Goal: Task Accomplishment & Management: Manage account settings

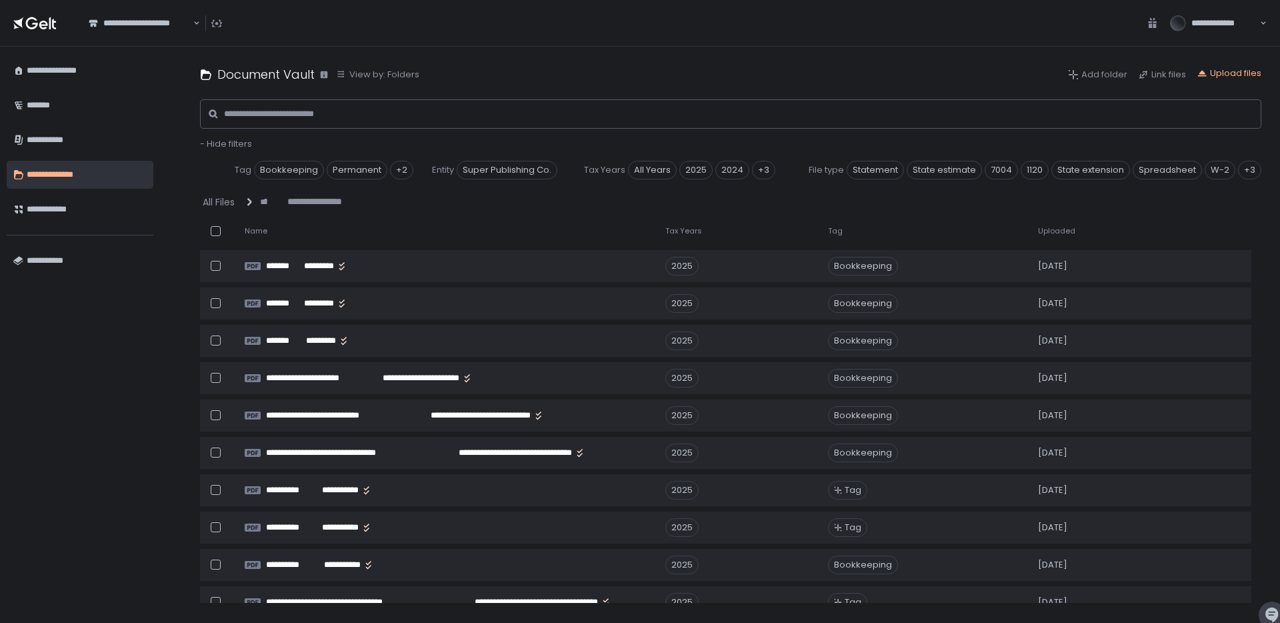
click at [1052, 233] on span "Uploaded" at bounding box center [1056, 231] width 37 height 10
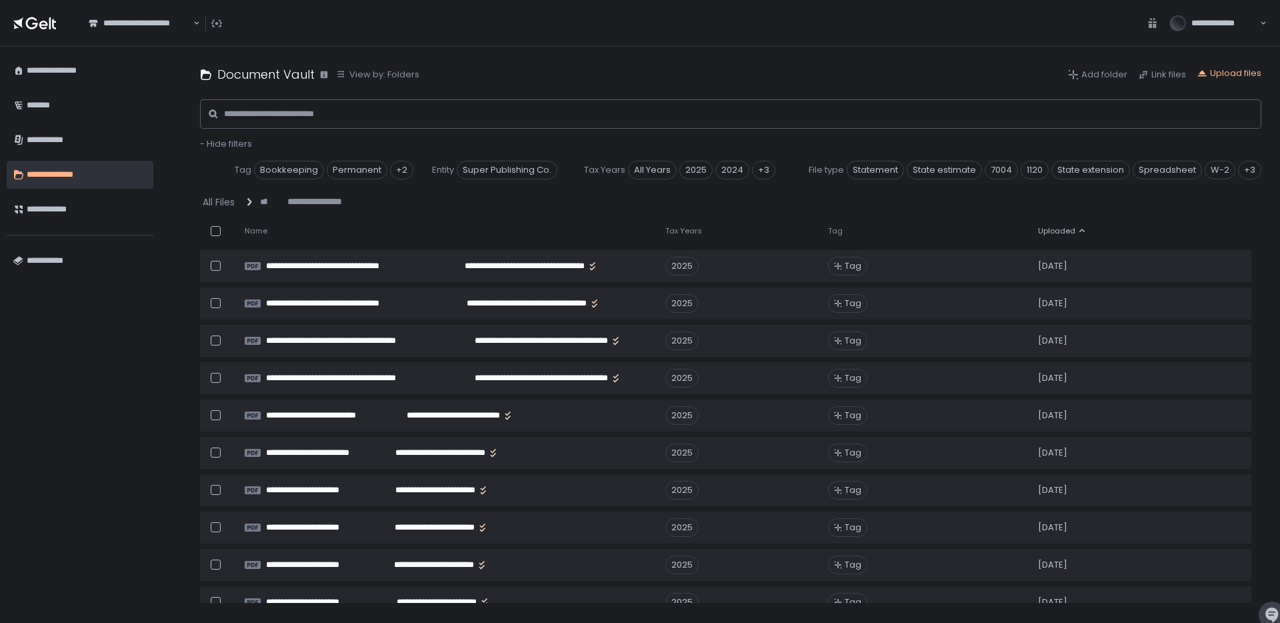
click at [1052, 233] on span "Uploaded" at bounding box center [1056, 231] width 37 height 10
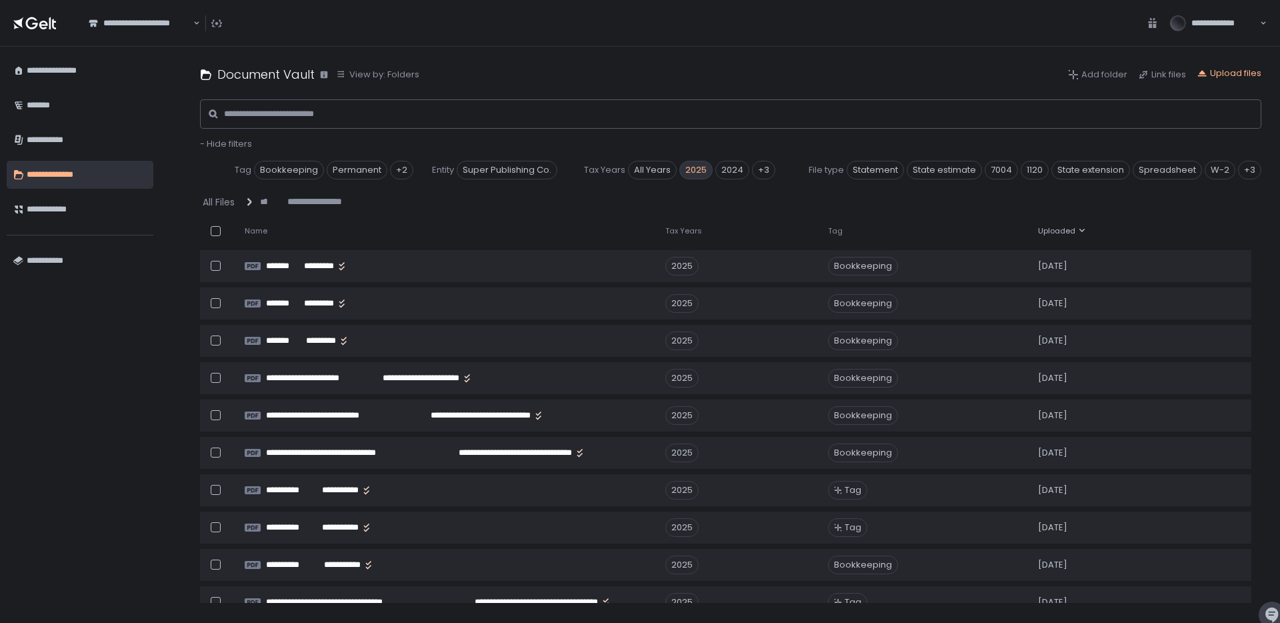
click at [693, 167] on span "2025" at bounding box center [695, 170] width 33 height 19
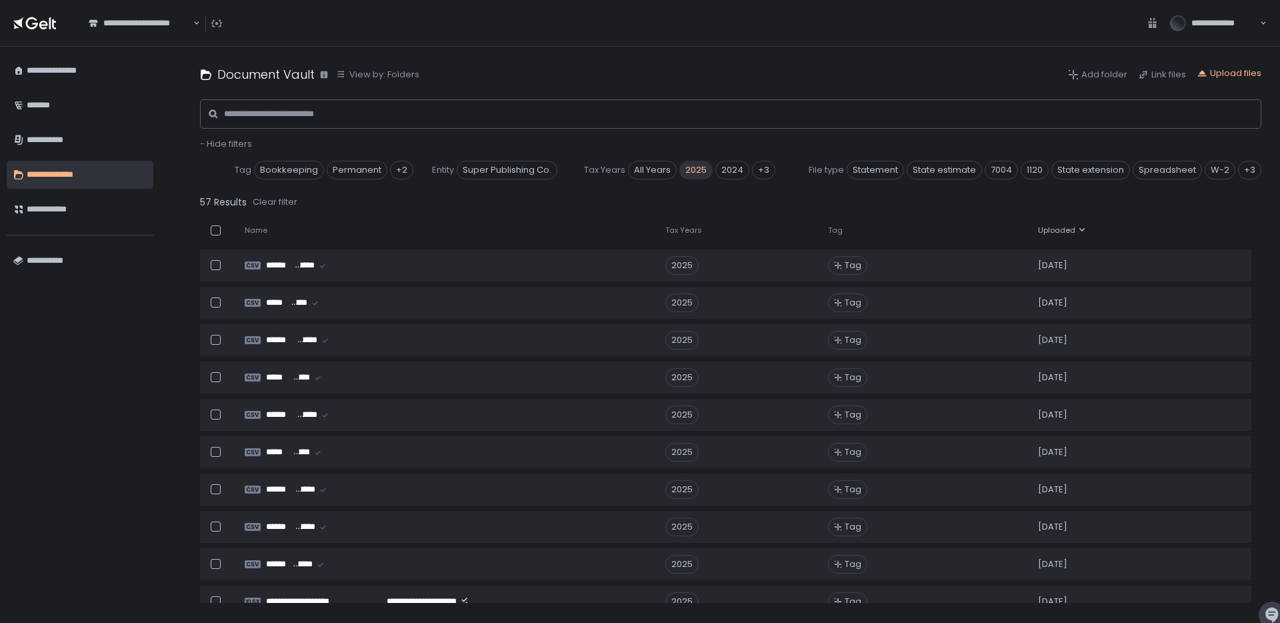
click at [1055, 234] on span "Uploaded" at bounding box center [1056, 230] width 37 height 10
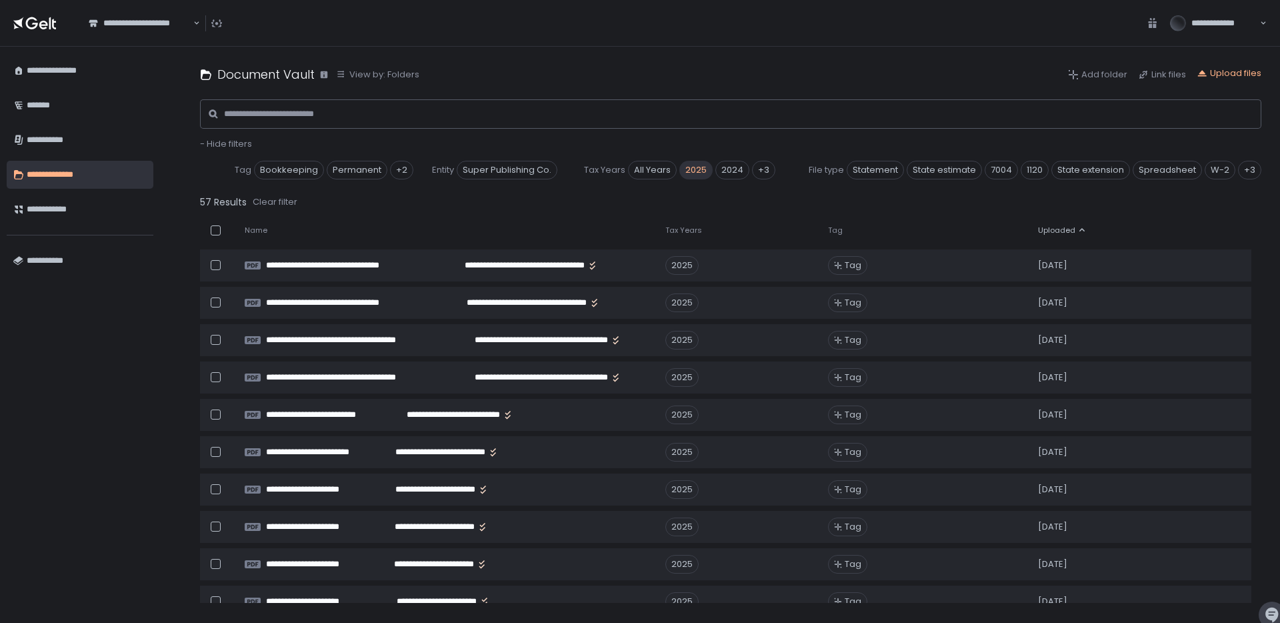
click at [1055, 234] on span "Uploaded" at bounding box center [1056, 230] width 37 height 10
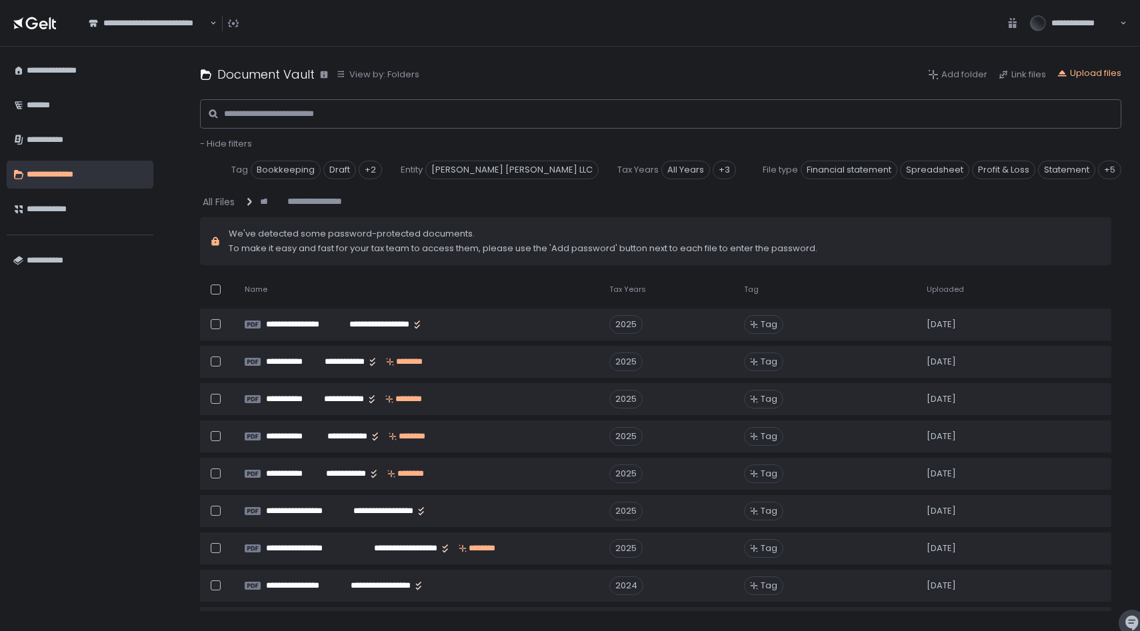
click at [956, 289] on span "Uploaded" at bounding box center [944, 290] width 37 height 10
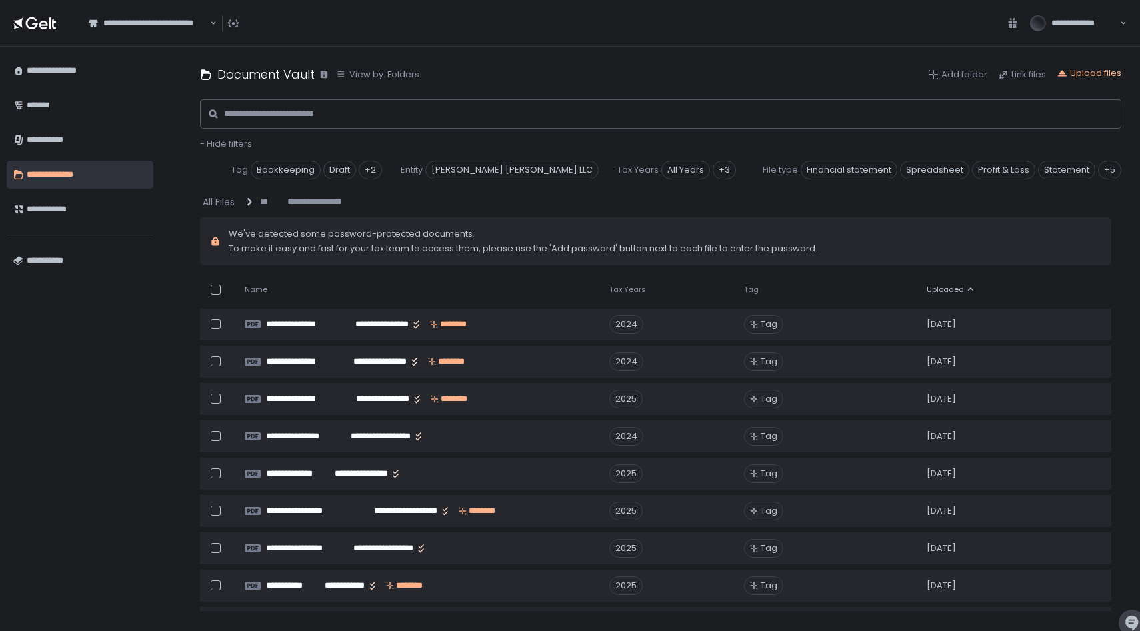
click at [956, 289] on span "Uploaded" at bounding box center [944, 290] width 37 height 10
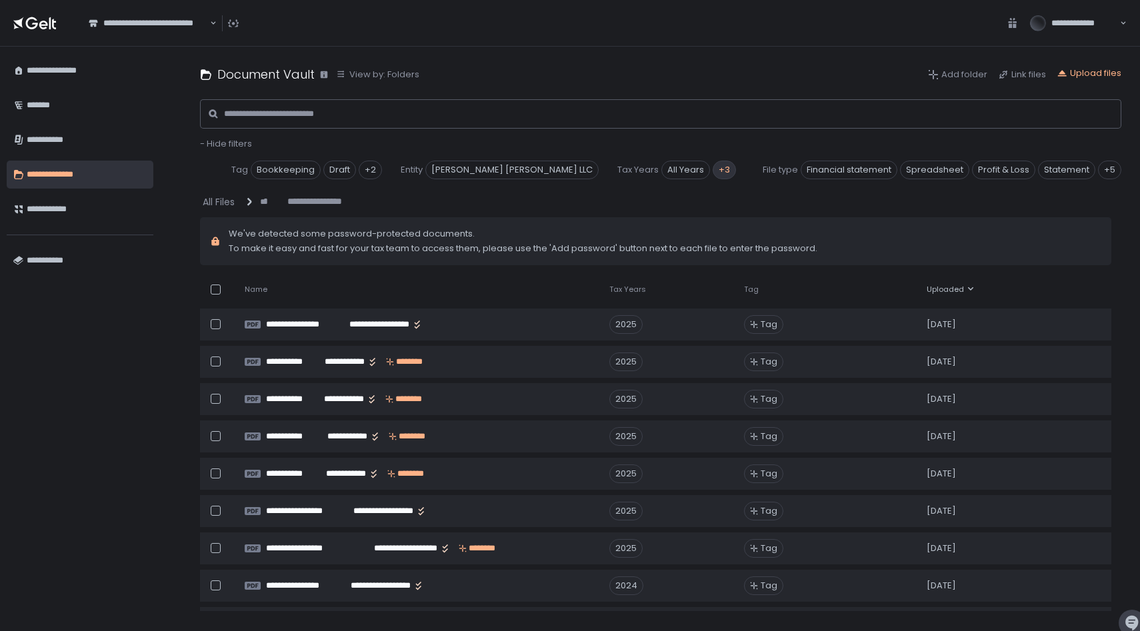
click at [713, 173] on div "+3" at bounding box center [724, 170] width 23 height 19
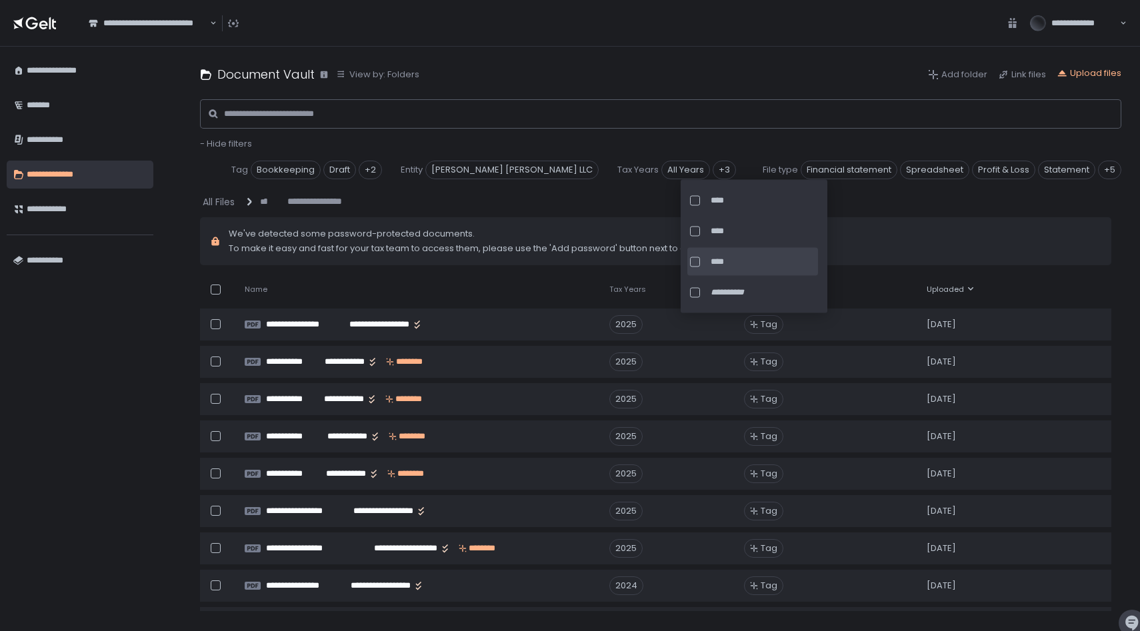
click at [739, 264] on span "****" at bounding box center [763, 262] width 105 height 12
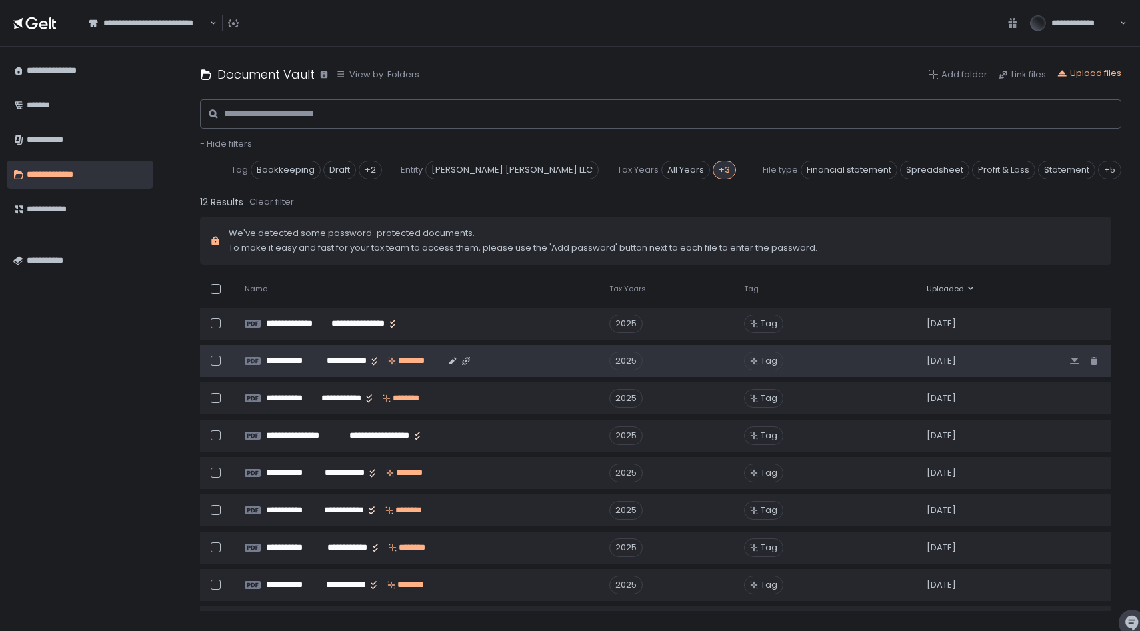
click at [359, 365] on span "**********" at bounding box center [343, 361] width 45 height 12
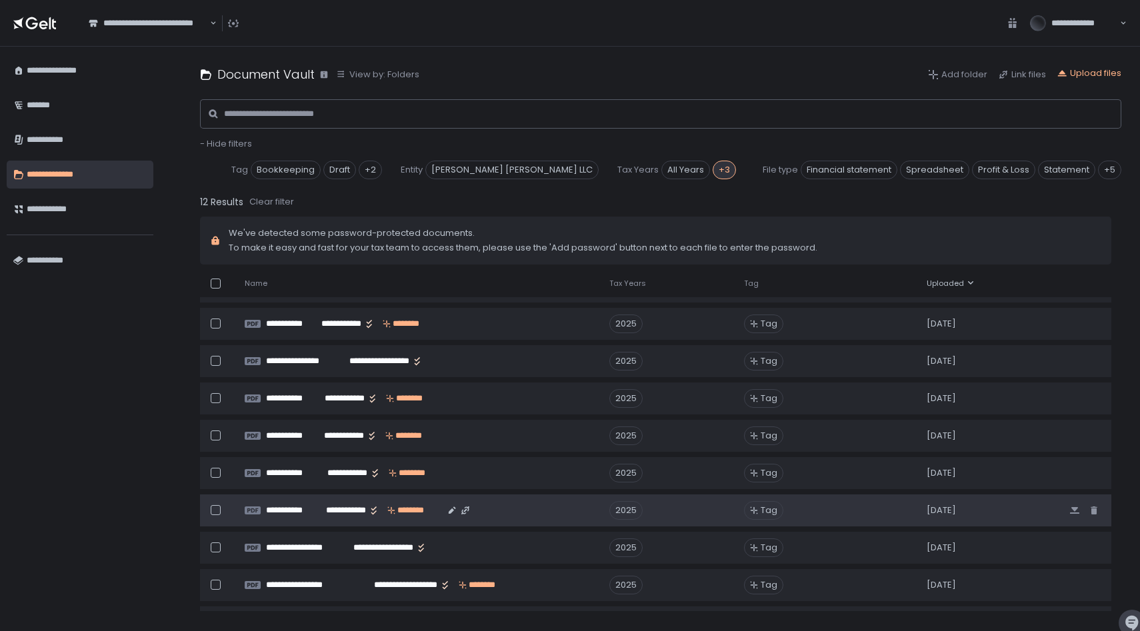
scroll to position [83, 0]
